Goal: Find specific page/section: Find specific page/section

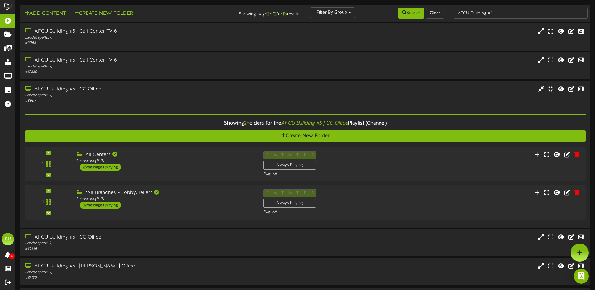
scroll to position [21, 0]
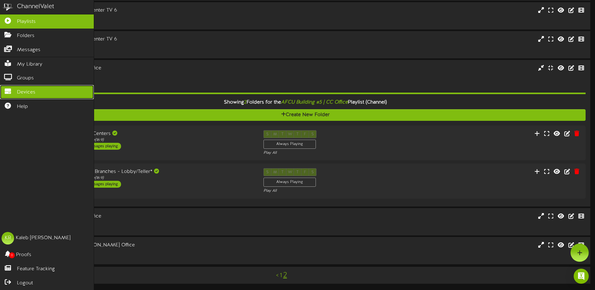
click at [13, 85] on link "Devices" at bounding box center [47, 92] width 94 height 14
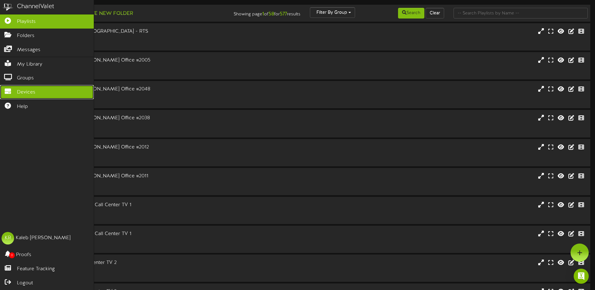
click at [14, 88] on icon at bounding box center [8, 90] width 16 height 5
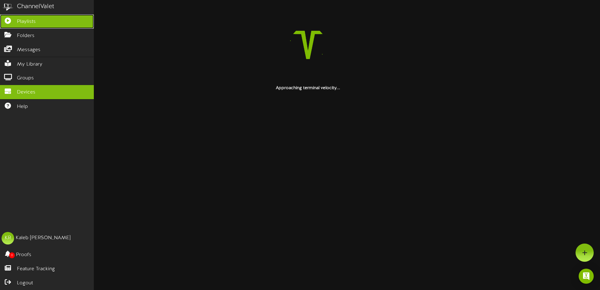
click at [19, 20] on span "Playlists" at bounding box center [26, 21] width 19 height 7
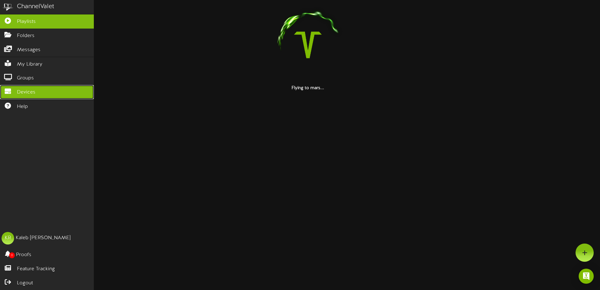
click at [35, 89] on span "Devices" at bounding box center [26, 92] width 19 height 7
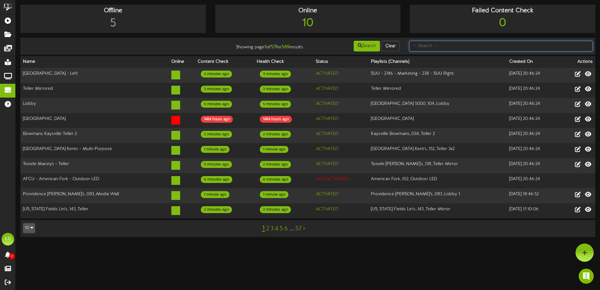
click at [430, 42] on input "text" at bounding box center [500, 46] width 183 height 11
type input "Building #5"
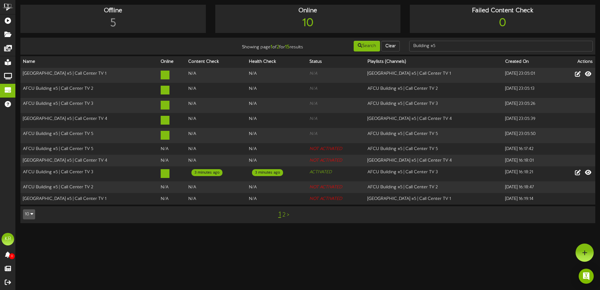
click at [283, 212] on link "2" at bounding box center [283, 214] width 3 height 7
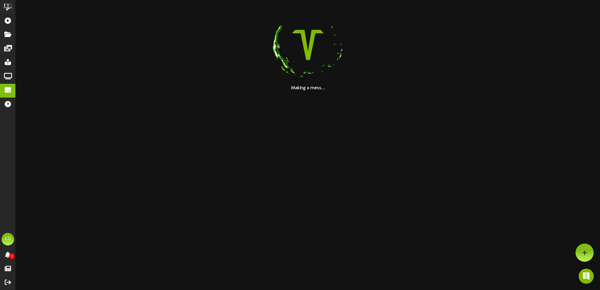
click at [257, 91] on html "ChannelValet Playlists Folders Messages My Library Groups Devices Help KR Kaleb…" at bounding box center [300, 45] width 600 height 91
